Goal: Task Accomplishment & Management: Use online tool/utility

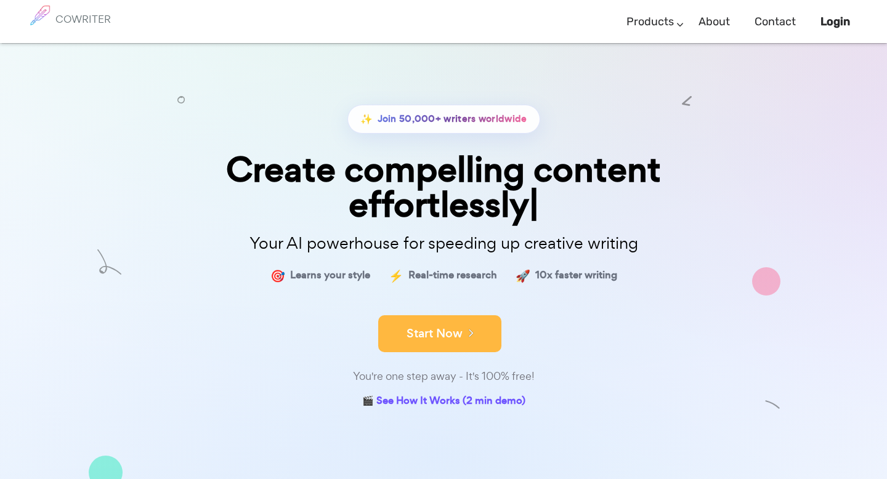
click at [434, 327] on button "Start Now" at bounding box center [439, 333] width 123 height 37
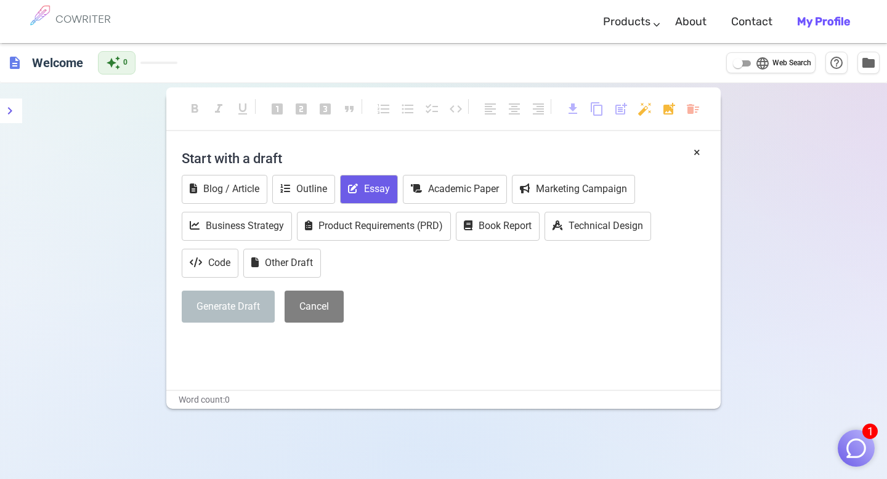
click at [377, 195] on button "Essay" at bounding box center [369, 189] width 58 height 29
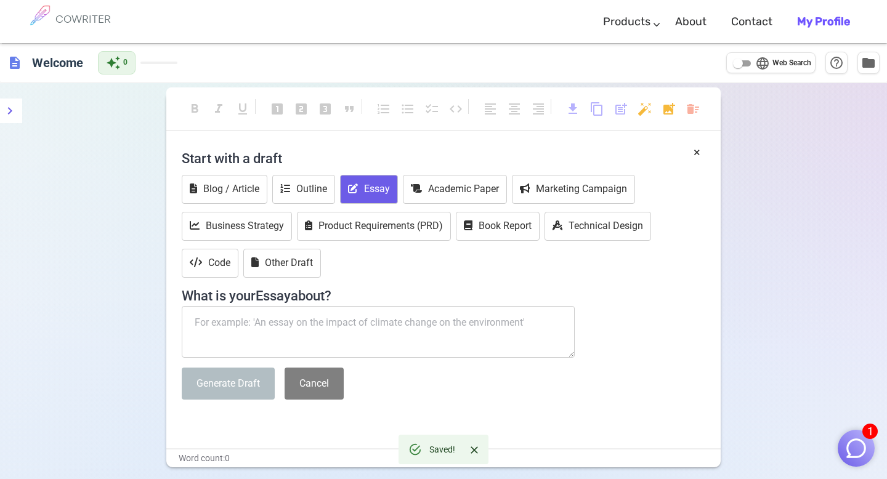
click at [330, 328] on textarea at bounding box center [378, 332] width 393 height 52
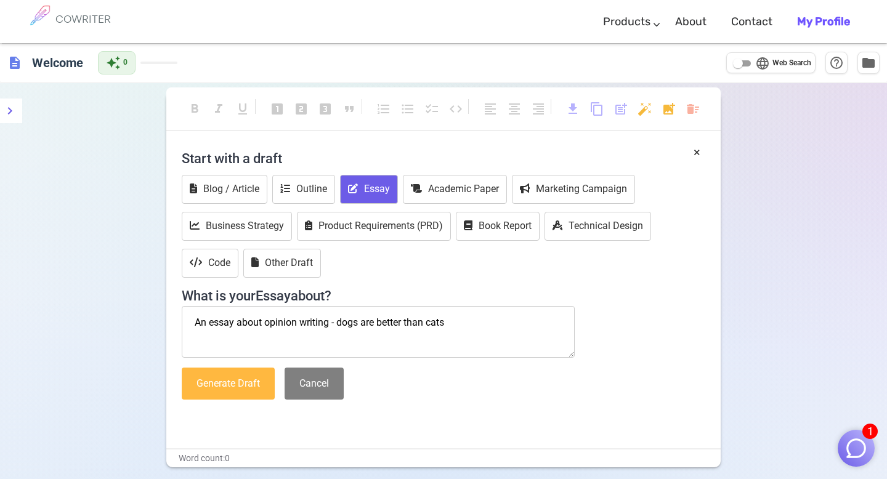
type textarea "An essay about opinion writing - dogs are better than cats"
click at [244, 388] on button "Generate Draft" at bounding box center [228, 384] width 93 height 33
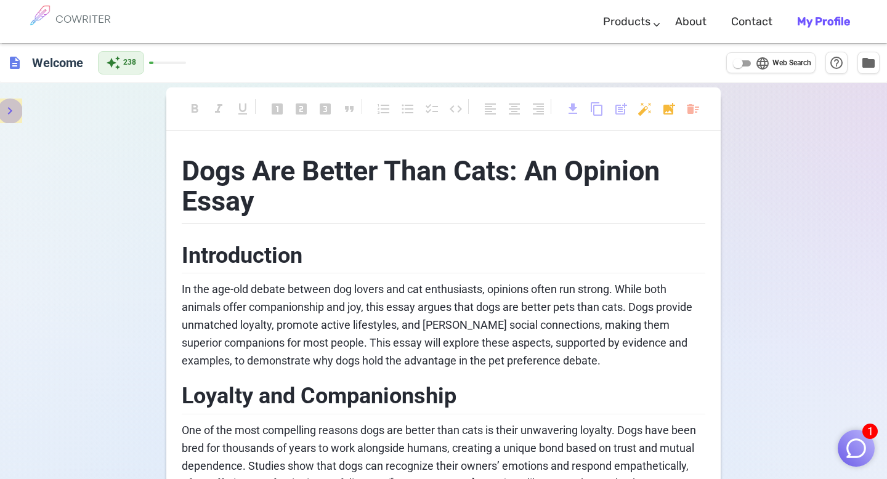
click at [16, 109] on icon "menu" at bounding box center [9, 110] width 15 height 15
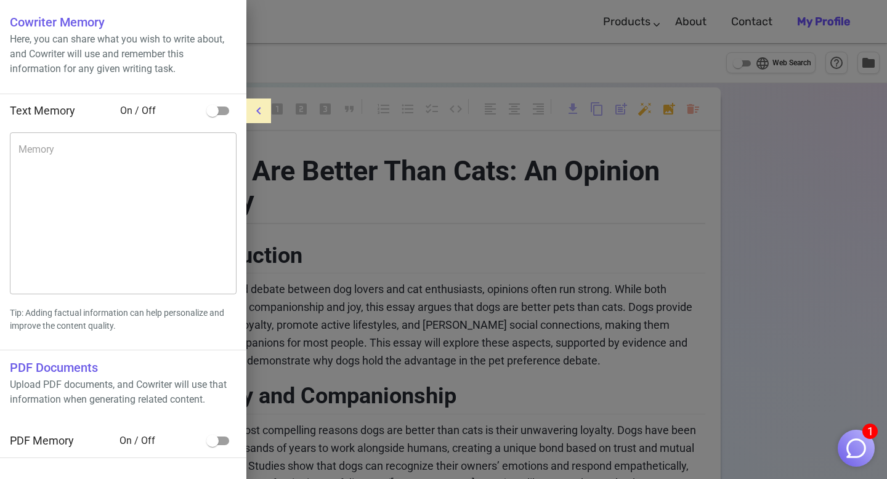
click at [405, 136] on div at bounding box center [443, 239] width 887 height 479
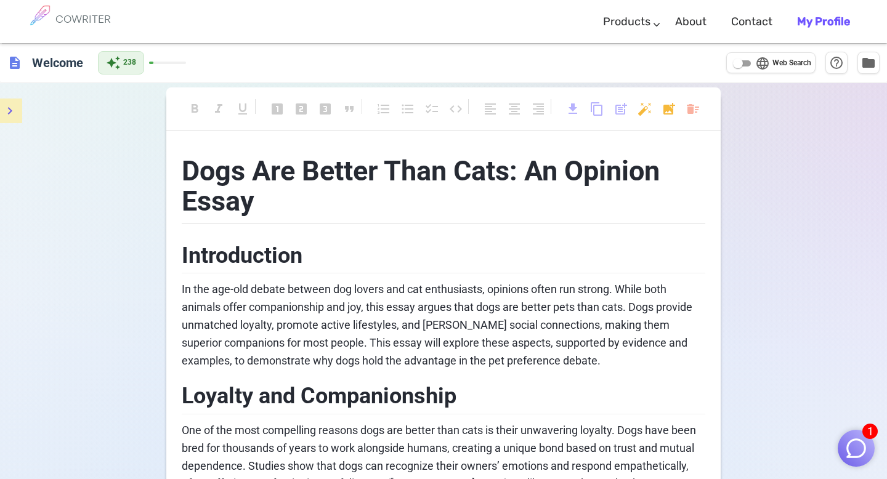
scroll to position [765, 0]
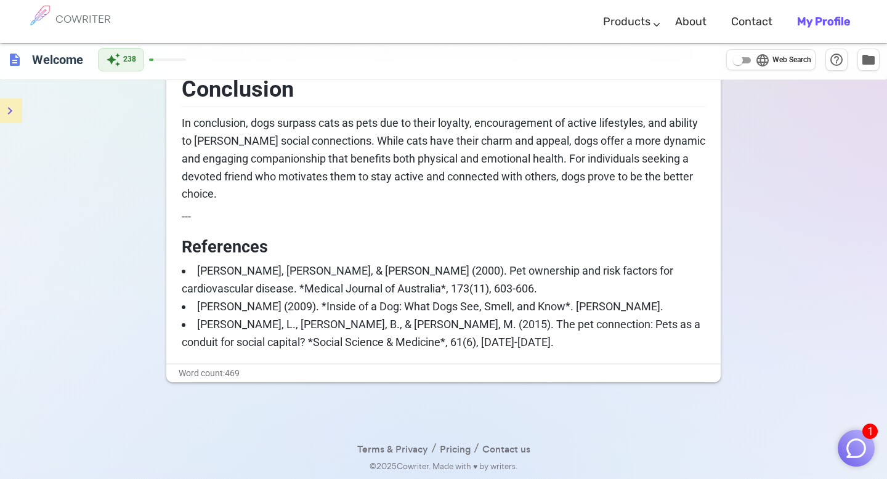
click at [851, 441] on img "button" at bounding box center [855, 447] width 23 height 23
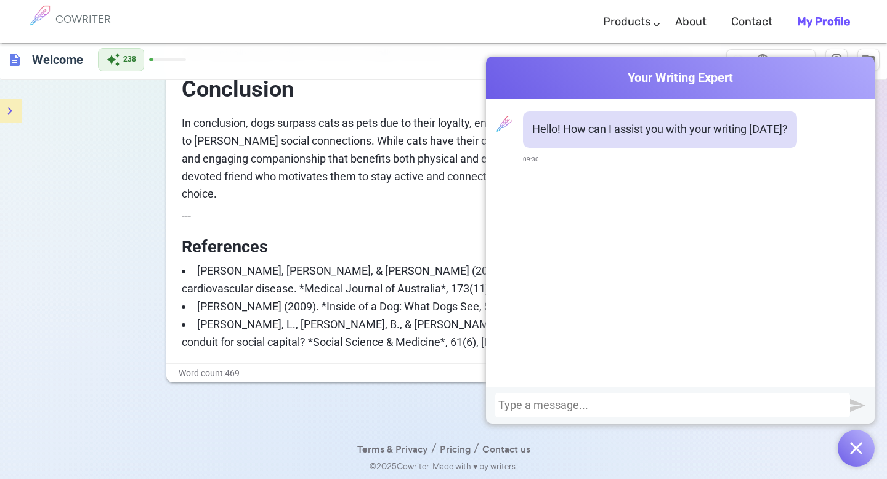
click at [456, 79] on div "description Welcome auto_awesome 238 language Web Search help_outline folder" at bounding box center [443, 60] width 887 height 40
click at [468, 63] on div "description Welcome auto_awesome 238 language Web Search help_outline folder" at bounding box center [443, 60] width 887 height 40
click at [850, 445] on img "button" at bounding box center [856, 448] width 12 height 12
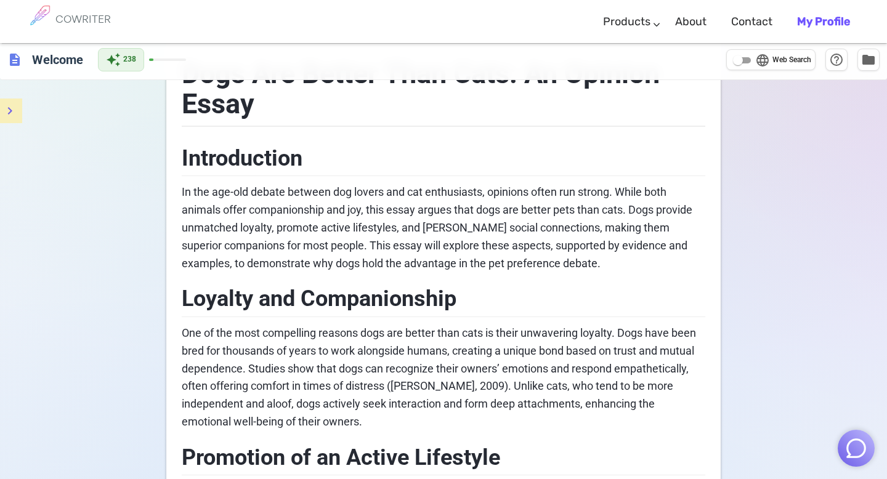
scroll to position [0, 0]
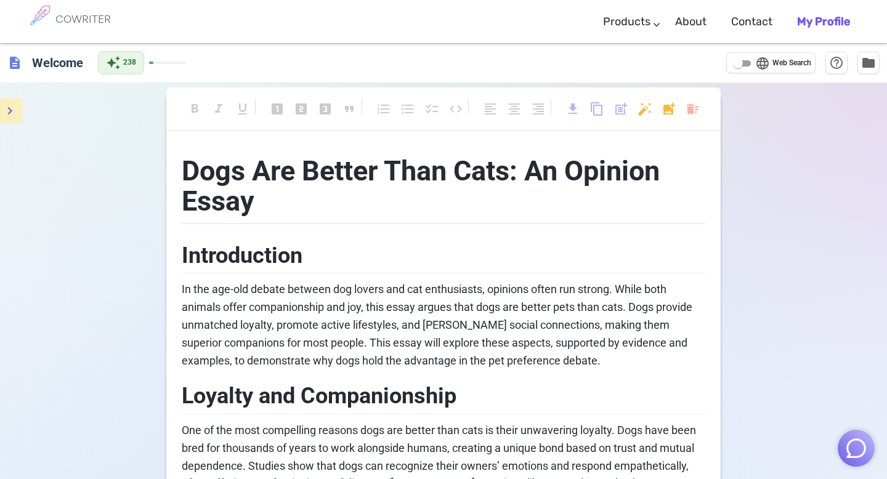
click at [102, 20] on h6 "COWRITER" at bounding box center [82, 19] width 55 height 11
click at [96, 18] on h6 "COWRITER" at bounding box center [82, 19] width 55 height 11
click at [694, 23] on link "About" at bounding box center [690, 22] width 31 height 36
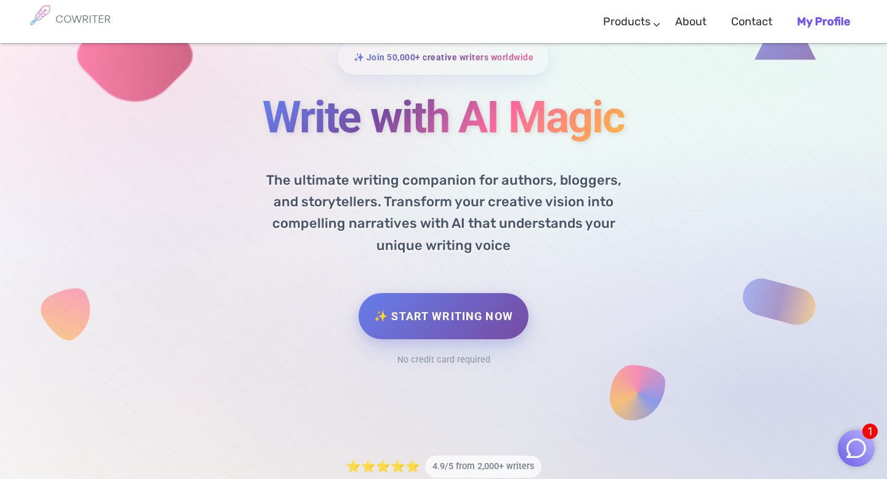
scroll to position [96, 0]
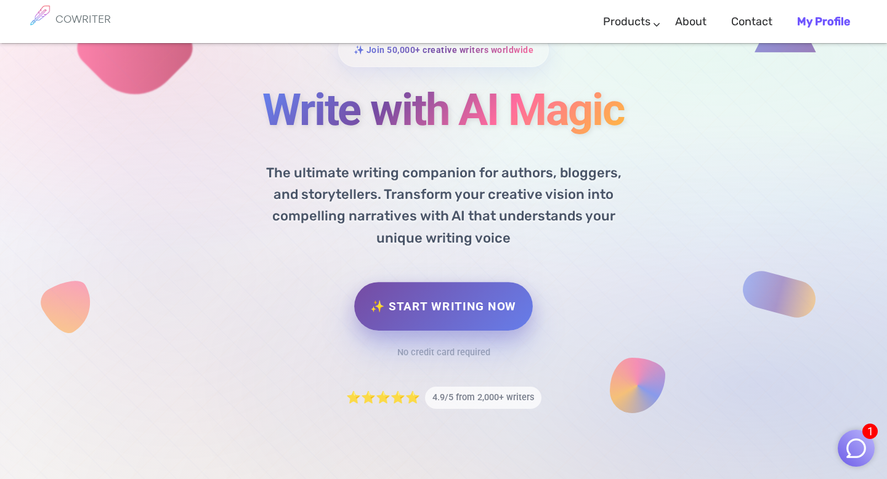
click at [485, 316] on link "✨ Start Writing Now" at bounding box center [443, 306] width 178 height 49
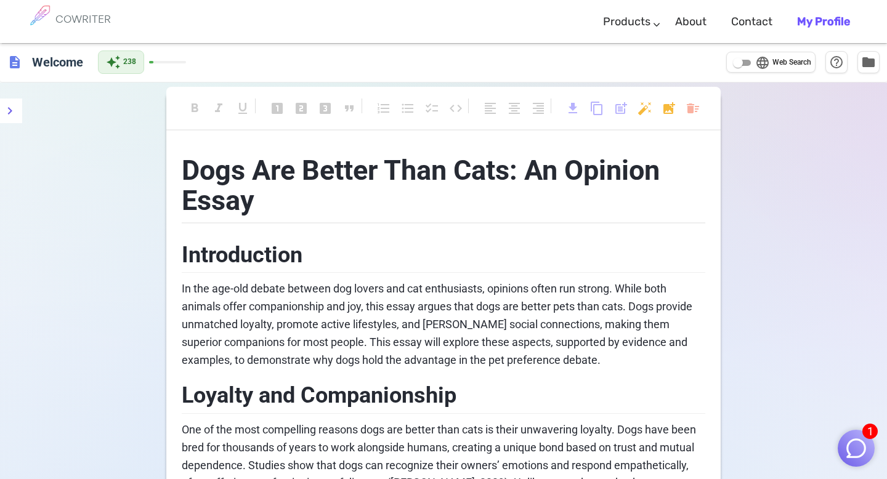
scroll to position [765, 0]
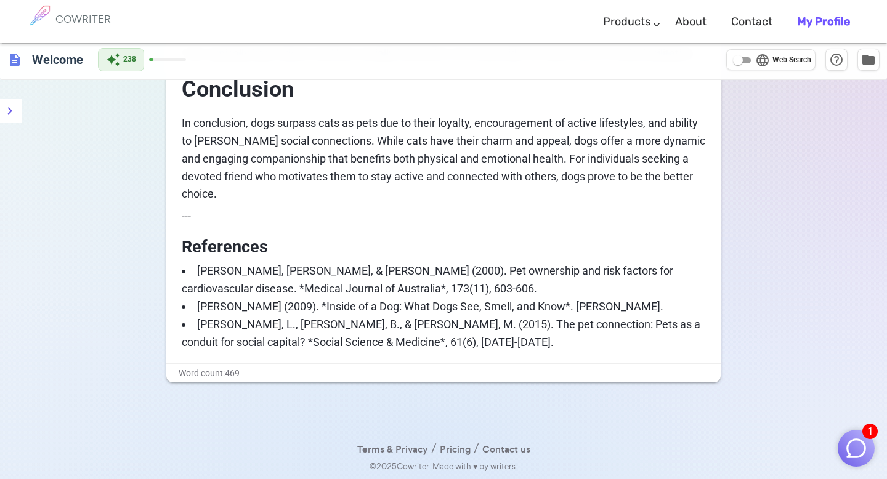
click at [431, 339] on li "[PERSON_NAME], L., [PERSON_NAME], B., & [PERSON_NAME], M. (2015). The pet conne…" at bounding box center [443, 334] width 523 height 36
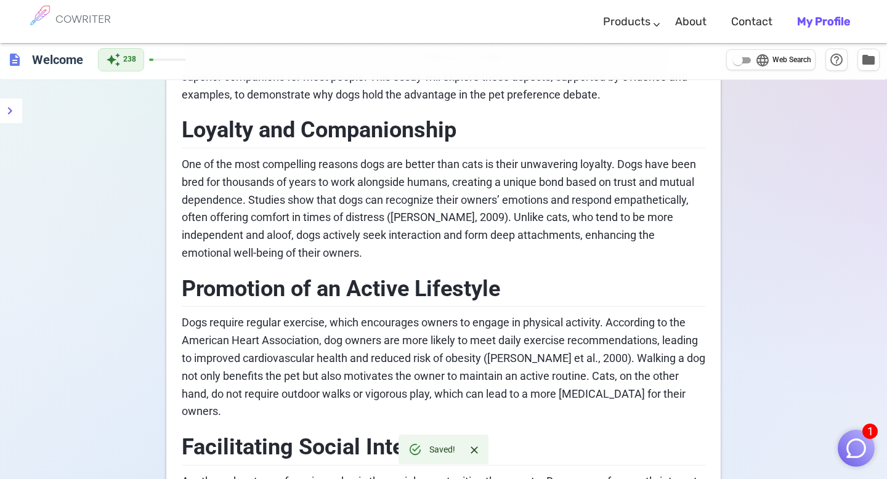
scroll to position [0, 0]
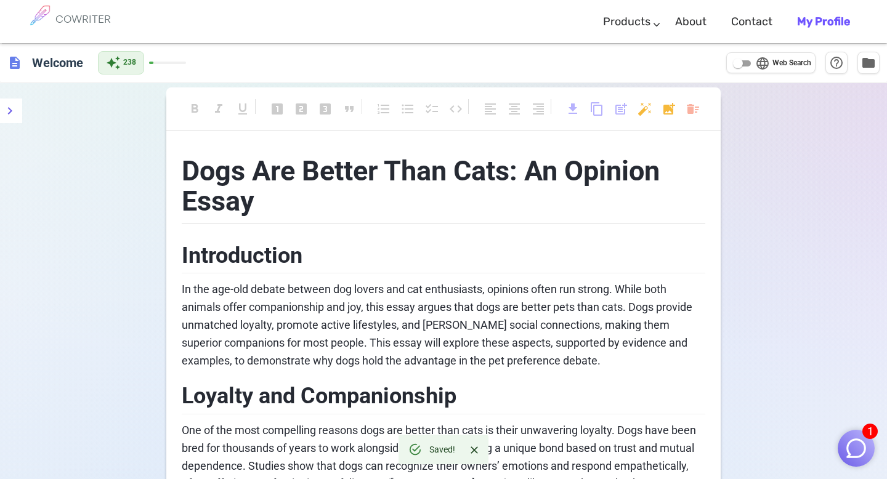
click at [267, 161] on span "Dogs Are Better Than Cats: An Opinion Essay" at bounding box center [424, 186] width 485 height 63
click at [204, 157] on span "Dogs Are Better Than Cats: An Opinion Essay" at bounding box center [424, 186] width 485 height 63
click at [185, 164] on span "Dogs Are Better Than Cats: An Opinion Essay" at bounding box center [424, 186] width 485 height 63
click at [869, 63] on span "folder" at bounding box center [868, 62] width 15 height 15
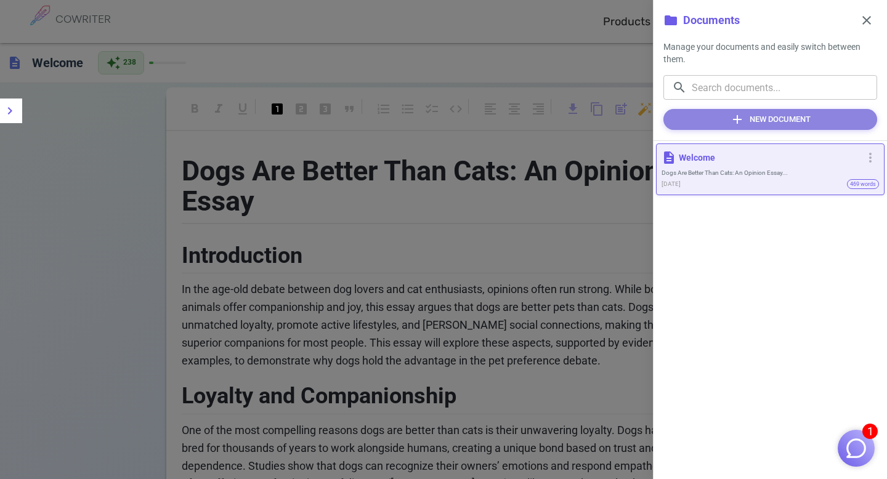
click at [834, 124] on button "add New Document" at bounding box center [770, 119] width 214 height 21
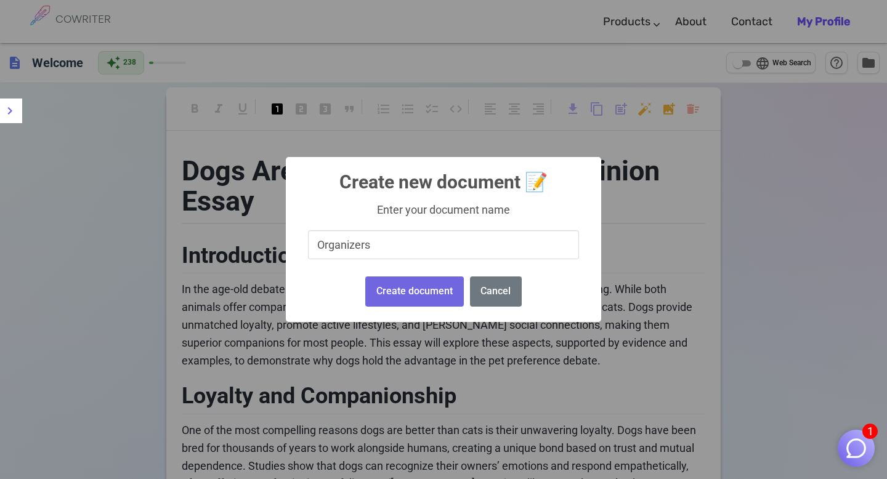
click at [320, 244] on input "Organizers" at bounding box center [443, 244] width 271 height 29
type input "Opinion Organizers"
